Goal: Find specific page/section: Find specific page/section

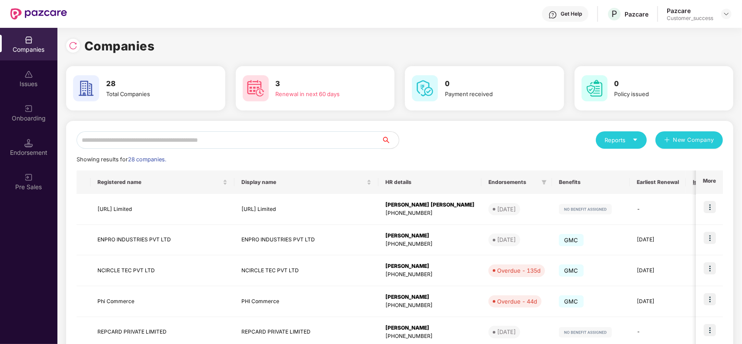
click at [249, 135] on input "text" at bounding box center [229, 139] width 305 height 17
click at [285, 90] on div "Renewal in next 60 days" at bounding box center [323, 94] width 94 height 9
click at [180, 143] on input "text" at bounding box center [229, 139] width 305 height 17
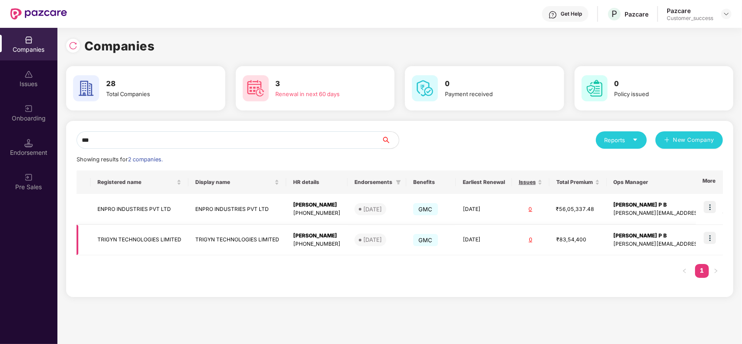
type input "***"
click at [136, 239] on td "TRIGYN TECHNOLOGIES LIMITED" at bounding box center [139, 240] width 98 height 31
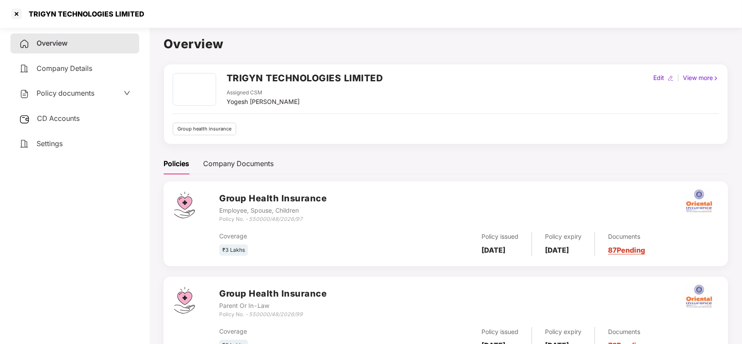
click at [70, 94] on span "Policy documents" at bounding box center [66, 93] width 58 height 9
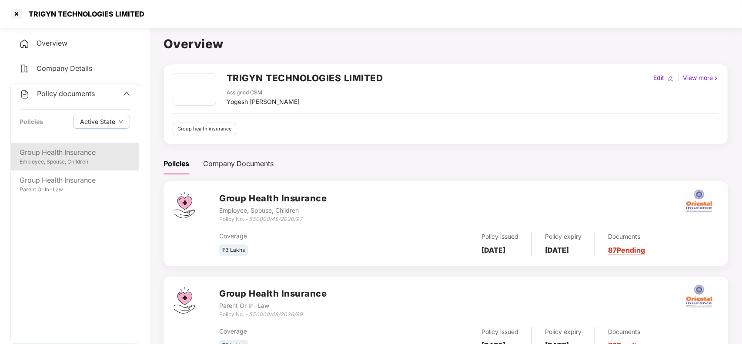
click at [62, 159] on div "Employee, Spouse, Children" at bounding box center [75, 162] width 110 height 8
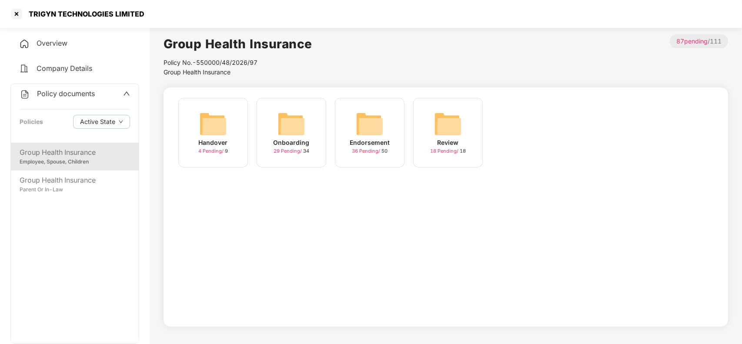
click at [286, 124] on img at bounding box center [291, 124] width 28 height 28
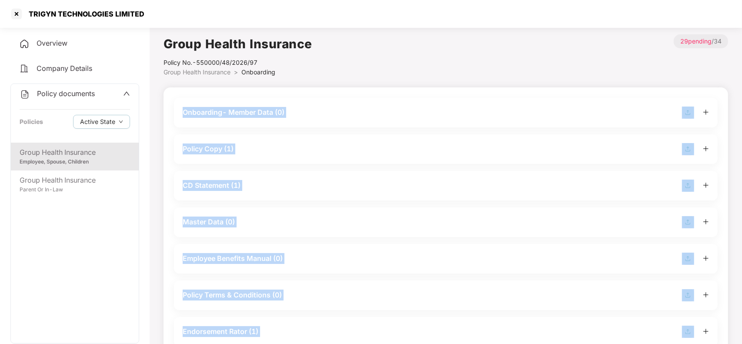
click at [286, 124] on div "Onboarding- Member Data (0)" at bounding box center [446, 113] width 544 height 30
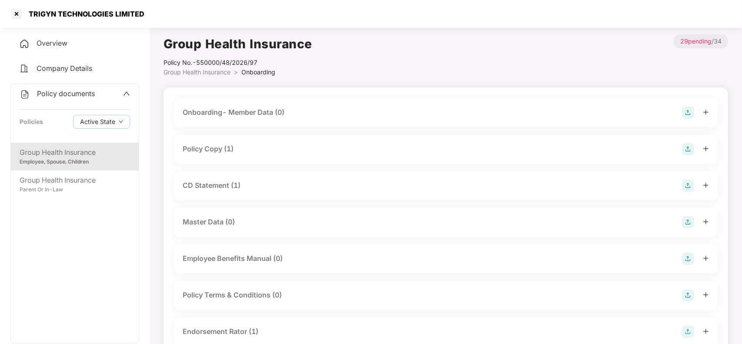
click at [213, 70] on span "Group Health Insurance" at bounding box center [197, 71] width 67 height 7
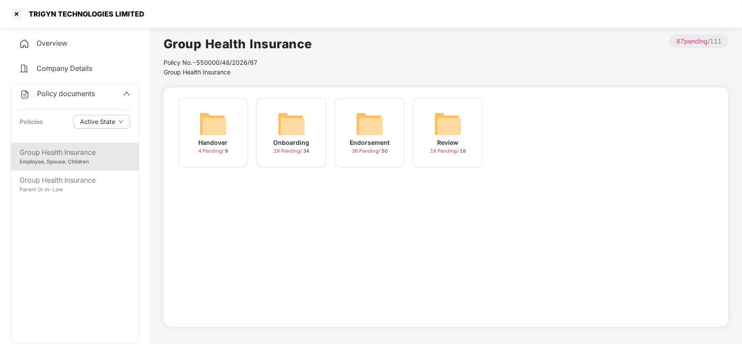
click at [368, 132] on img at bounding box center [370, 124] width 28 height 28
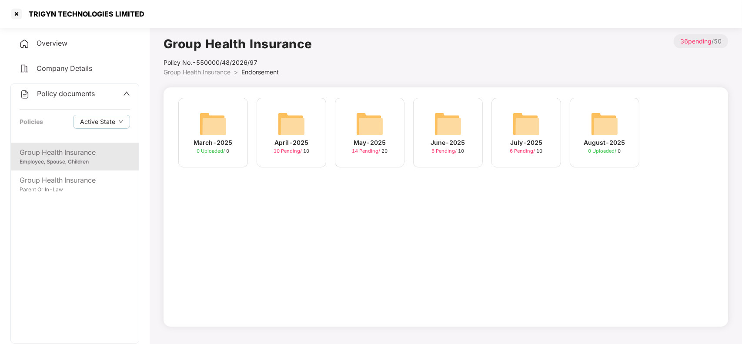
click at [521, 128] on img at bounding box center [526, 124] width 28 height 28
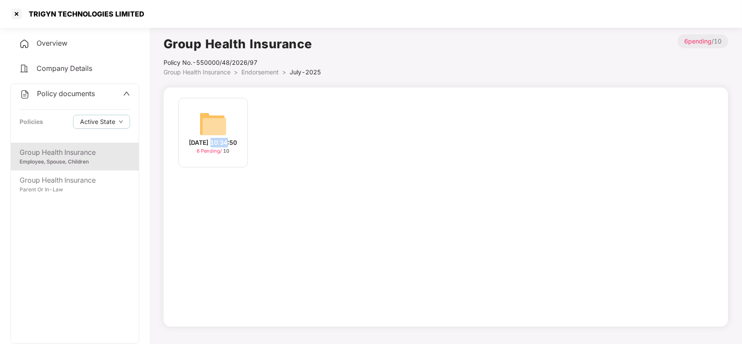
click at [521, 128] on div "[DATE] 10:34:50 6 Pending / 10" at bounding box center [446, 137] width 544 height 78
click at [219, 116] on img at bounding box center [213, 124] width 28 height 28
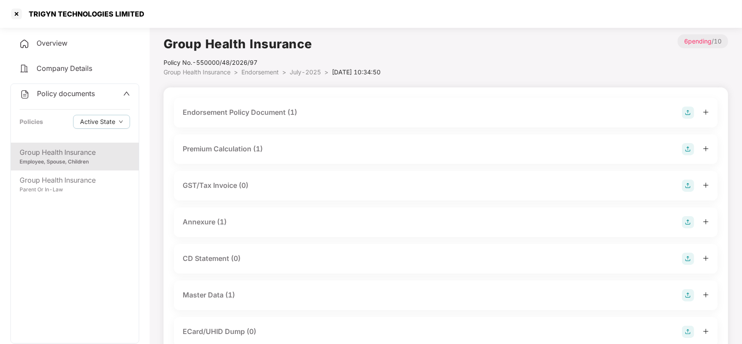
click at [219, 116] on div "Endorsement Policy Document (1)" at bounding box center [240, 112] width 114 height 11
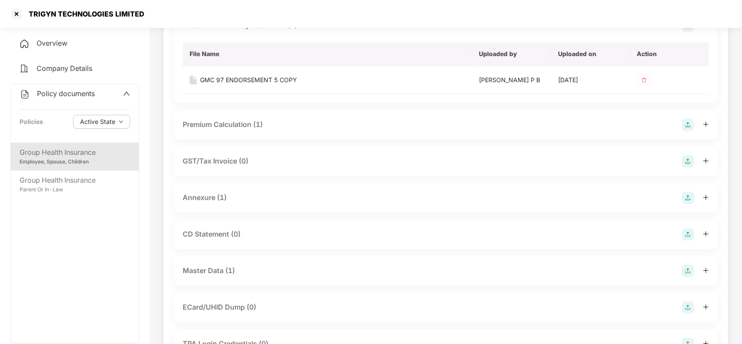
click at [291, 273] on div "Master Data (1)" at bounding box center [446, 271] width 526 height 12
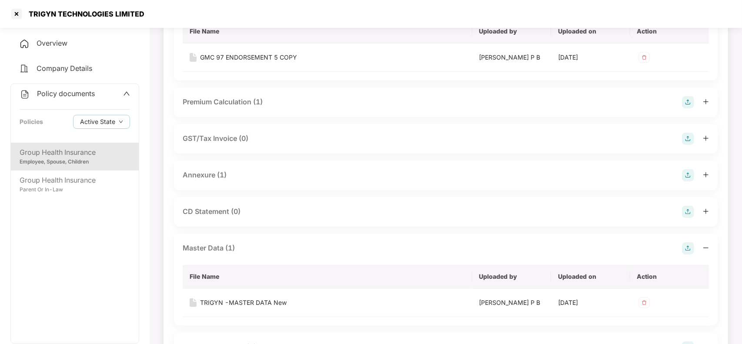
scroll to position [130, 0]
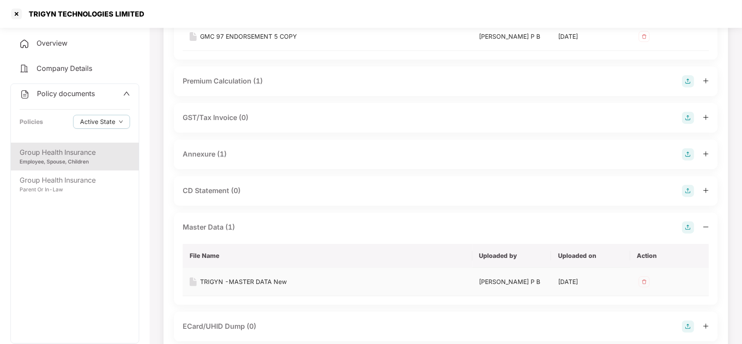
click at [254, 283] on div "TRIGYN -MASTER DATA New" at bounding box center [243, 282] width 87 height 10
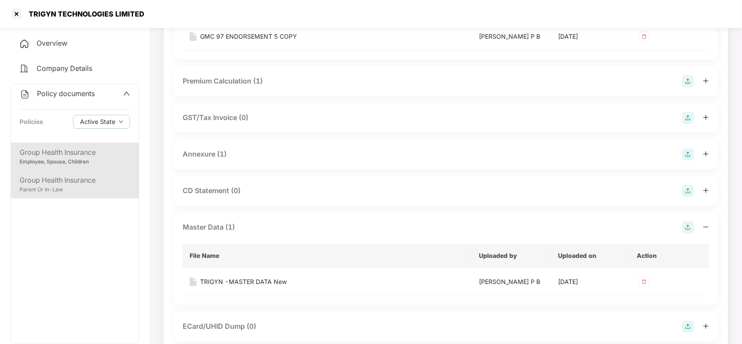
click at [64, 188] on div "Parent Or In-Law" at bounding box center [75, 190] width 110 height 8
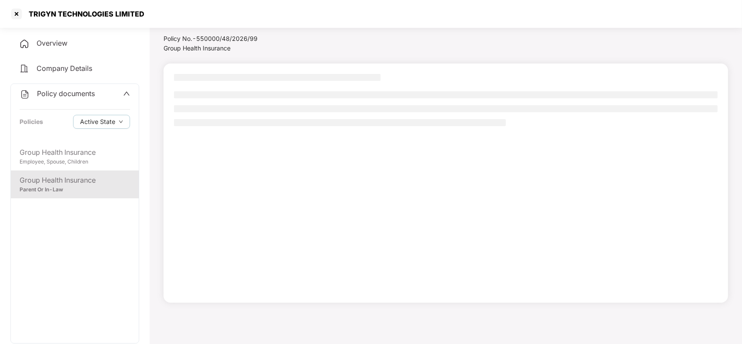
scroll to position [24, 0]
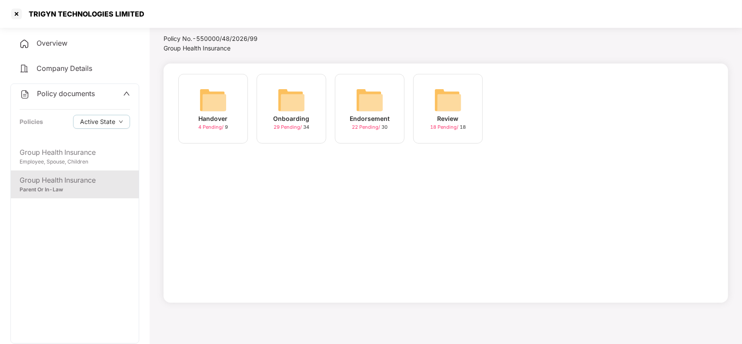
click at [364, 107] on img at bounding box center [370, 100] width 28 height 28
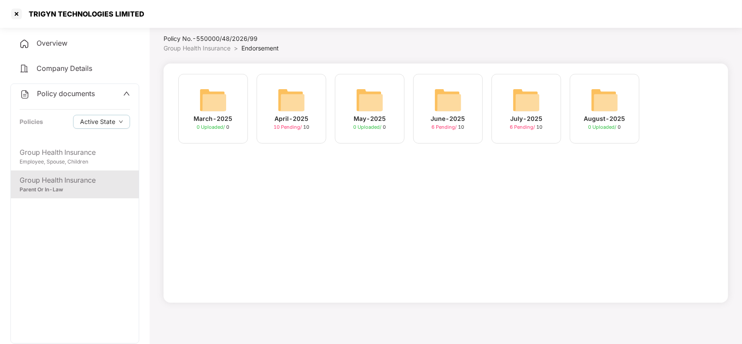
click at [521, 101] on img at bounding box center [526, 100] width 28 height 28
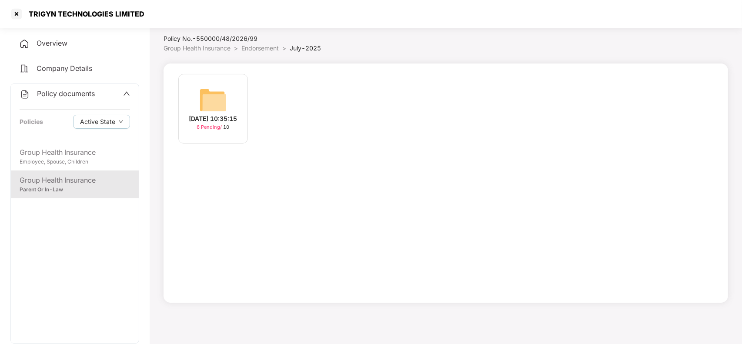
click at [217, 100] on img at bounding box center [213, 100] width 28 height 28
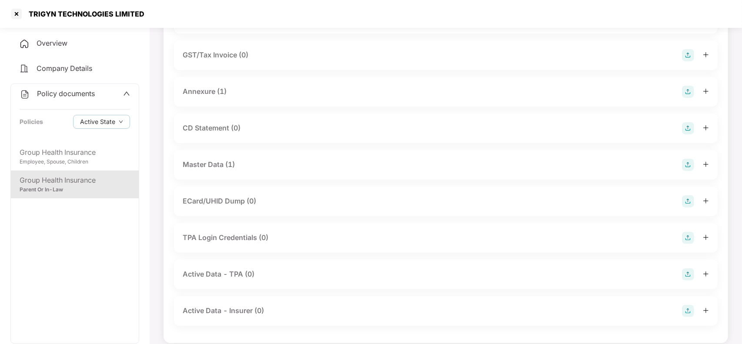
click at [218, 167] on div "Master Data (1)" at bounding box center [209, 164] width 52 height 11
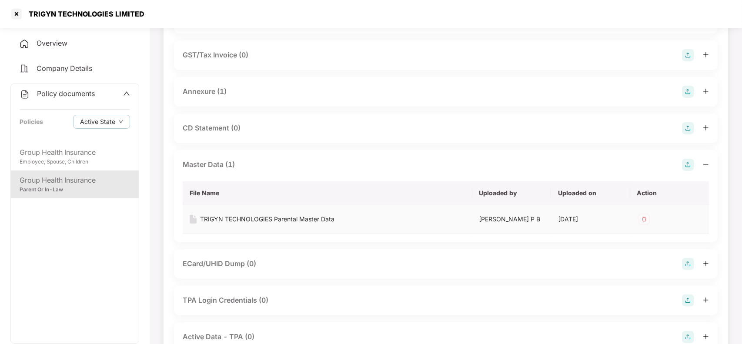
click at [218, 217] on div "TRIGYN TECHNOLOGIES Parental Master Data" at bounding box center [267, 219] width 134 height 10
click at [19, 13] on div at bounding box center [17, 14] width 14 height 14
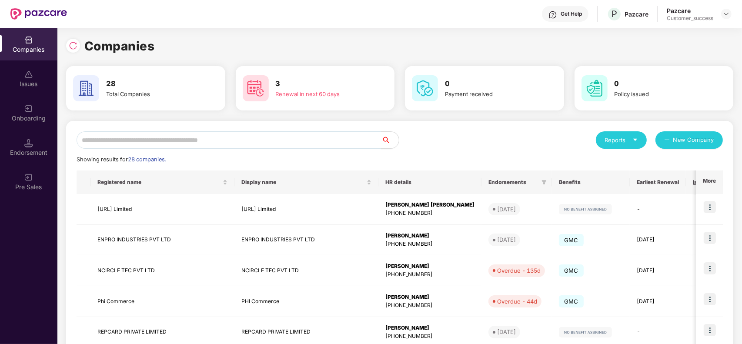
scroll to position [0, 0]
click at [153, 136] on input "text" at bounding box center [229, 139] width 305 height 17
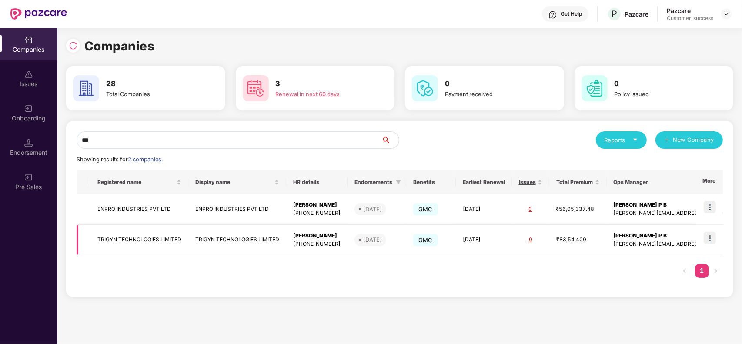
type input "***"
click at [705, 237] on img at bounding box center [710, 238] width 12 height 12
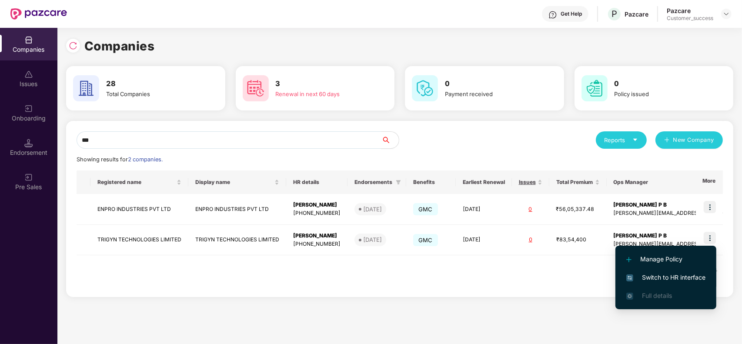
click at [670, 273] on span "Switch to HR interface" at bounding box center [665, 278] width 79 height 10
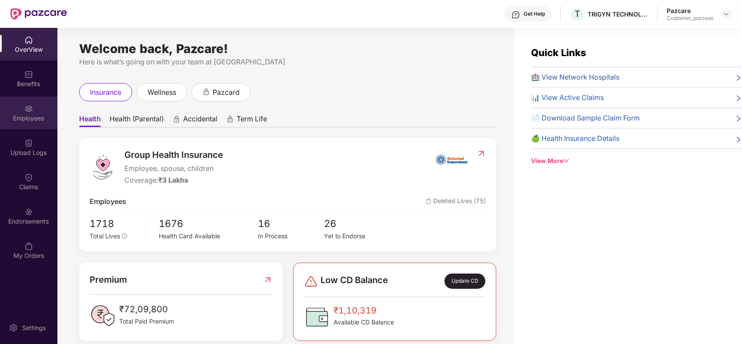
click at [35, 116] on div "Employees" at bounding box center [28, 118] width 57 height 9
